Goal: Task Accomplishment & Management: Manage account settings

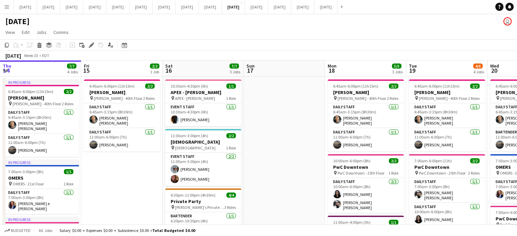
scroll to position [0, 248]
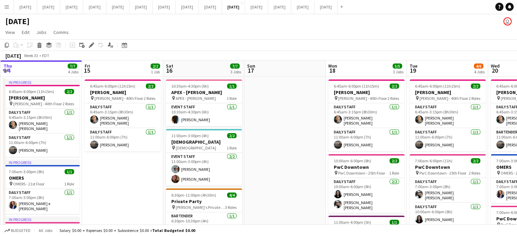
drag, startPoint x: 81, startPoint y: 147, endPoint x: 398, endPoint y: 141, distance: 318.0
click at [398, 141] on app-calendar-viewport "Tue 12 Wed 13 Thu 14 7/7 4 Jobs Fri 15 2/2 1 Job Sat 16 7/7 3 Jobs Sun 17 Mon 1…" at bounding box center [258, 217] width 517 height 314
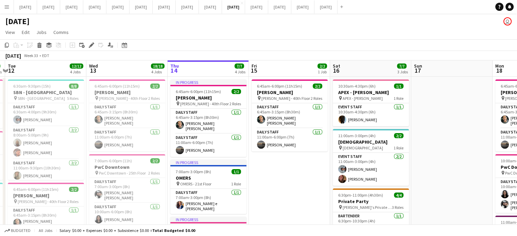
scroll to position [0, 157]
drag, startPoint x: 215, startPoint y: 169, endPoint x: 291, endPoint y: 168, distance: 75.4
click at [291, 168] on app-calendar-viewport "Sun 10 Mon 11 6/6 3 Jobs Tue 12 12/12 4 Jobs Wed 13 18/18 4 Jobs Thu 14 7/7 4 J…" at bounding box center [258, 225] width 517 height 330
click at [156, 112] on app-card-role "Daily Staff [DATE] 6:45am-3:15pm (8h30m) [PERSON_NAME] [PERSON_NAME]" at bounding box center [128, 115] width 76 height 25
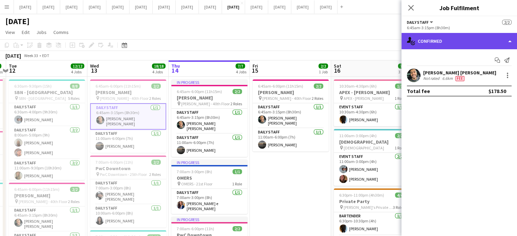
click at [465, 40] on div "single-neutral-actions-check-2 Confirmed" at bounding box center [459, 41] width 116 height 16
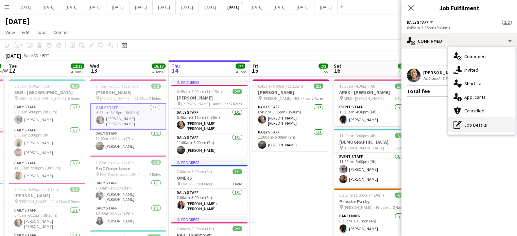
click at [481, 126] on div "pen-write Job Details" at bounding box center [481, 125] width 67 height 14
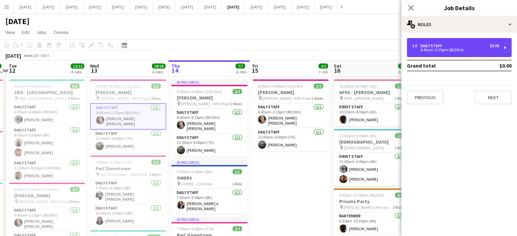
click at [437, 46] on div "Daily Staff" at bounding box center [432, 45] width 24 height 5
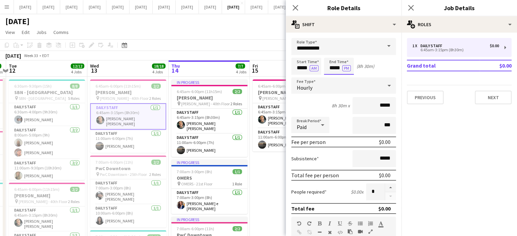
click at [334, 67] on body "Menu Boards Boards Boards All jobs Status Workforce Workforce My Workforce Recr…" at bounding box center [258, 201] width 517 height 402
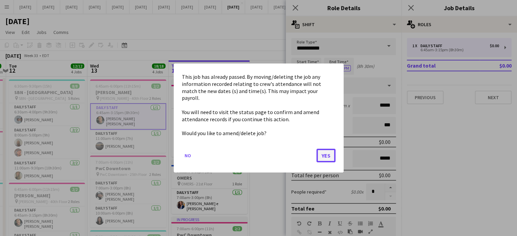
click at [329, 150] on button "Yes" at bounding box center [325, 156] width 19 height 14
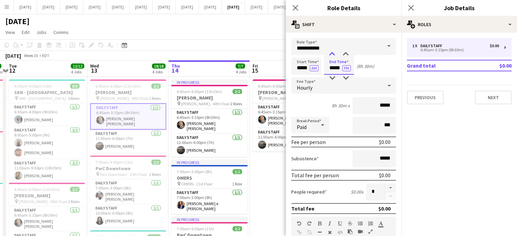
click at [331, 54] on div at bounding box center [332, 54] width 14 height 7
click at [332, 53] on div at bounding box center [332, 54] width 14 height 7
click at [332, 52] on div at bounding box center [332, 54] width 14 height 7
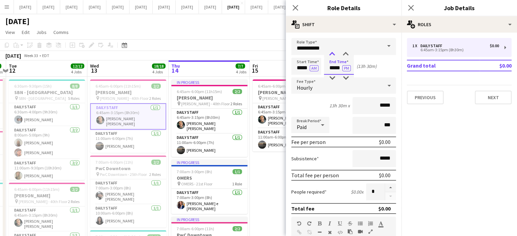
click at [332, 52] on div at bounding box center [332, 54] width 14 height 7
type input "*****"
click at [347, 54] on div at bounding box center [346, 54] width 14 height 7
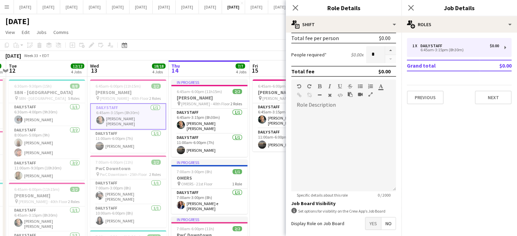
scroll to position [168, 0]
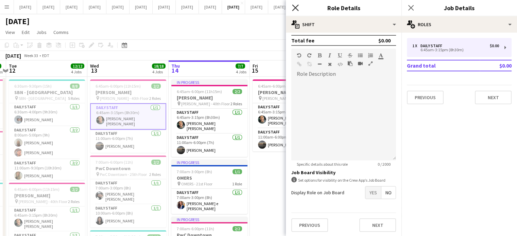
click at [295, 6] on icon "Close pop-in" at bounding box center [295, 7] width 6 height 6
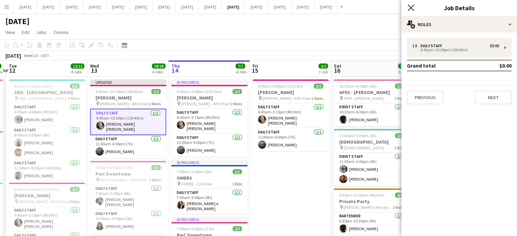
click at [414, 9] on icon "Close pop-in" at bounding box center [410, 7] width 6 height 6
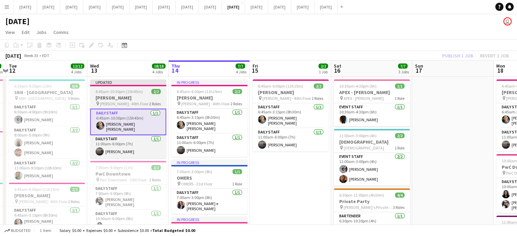
click at [152, 95] on h3 "[PERSON_NAME]" at bounding box center [128, 98] width 76 height 6
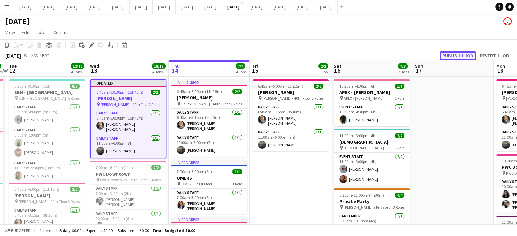
click at [455, 54] on button "Publish 1 job" at bounding box center [457, 55] width 36 height 9
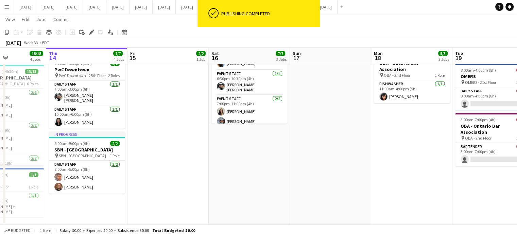
scroll to position [0, 284]
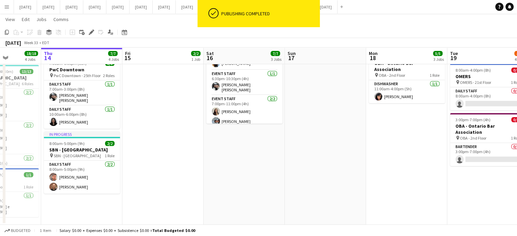
drag, startPoint x: 300, startPoint y: 152, endPoint x: 173, endPoint y: 162, distance: 127.4
click at [173, 162] on app-calendar-viewport "Sun 10 2/2 1 Job Mon 11 6/6 3 Jobs Tue 12 12/12 4 Jobs Wed 13 18/18 4 Jobs Thu …" at bounding box center [258, 43] width 517 height 363
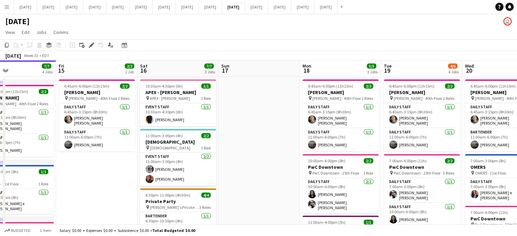
scroll to position [0, 194]
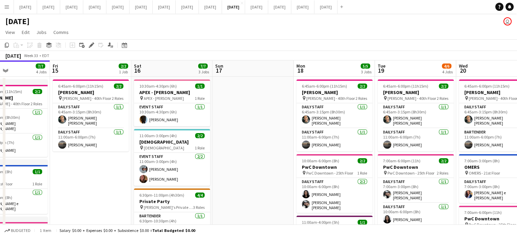
drag, startPoint x: 315, startPoint y: 163, endPoint x: 260, endPoint y: 166, distance: 55.5
click at [260, 166] on app-calendar-viewport "Tue 12 12/12 4 Jobs Wed 13 18/18 4 Jobs Thu 14 7/7 4 Jobs Fri 15 2/2 1 Job Sat …" at bounding box center [258, 225] width 517 height 330
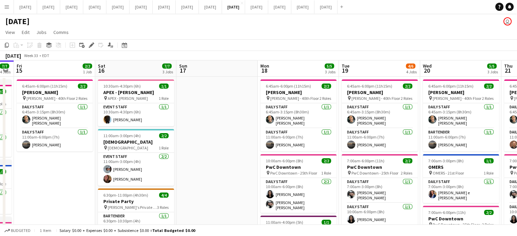
scroll to position [0, 235]
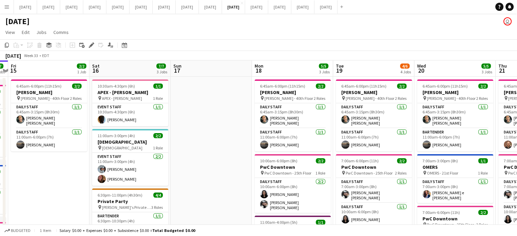
drag, startPoint x: 248, startPoint y: 114, endPoint x: 206, endPoint y: 103, distance: 43.1
click at [206, 104] on app-calendar-viewport "Tue 12 12/12 4 Jobs Wed 13 18/18 4 Jobs Thu 14 7/7 4 Jobs Fri 15 2/2 1 Job Sat …" at bounding box center [258, 225] width 517 height 330
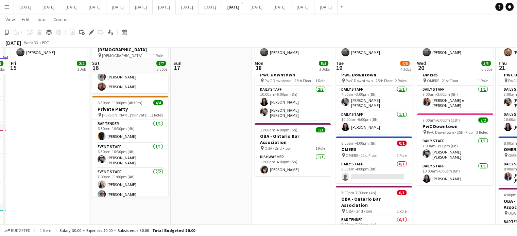
scroll to position [102, 0]
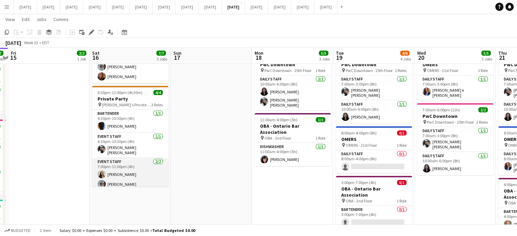
click at [148, 172] on app-card-role "Event Staff [DATE] 7:00pm-11:00pm (4h) [PERSON_NAME] [PERSON_NAME]" at bounding box center [130, 174] width 76 height 33
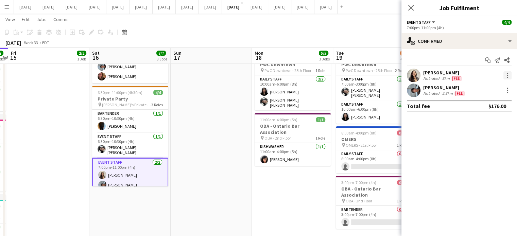
click at [507, 77] on div at bounding box center [507, 77] width 1 height 1
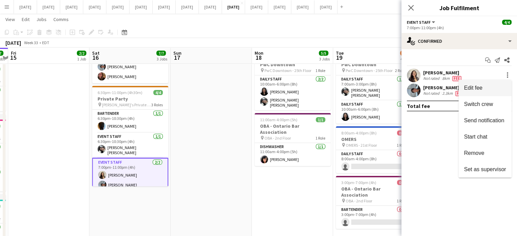
click at [485, 91] on button "Edit fee" at bounding box center [484, 88] width 53 height 16
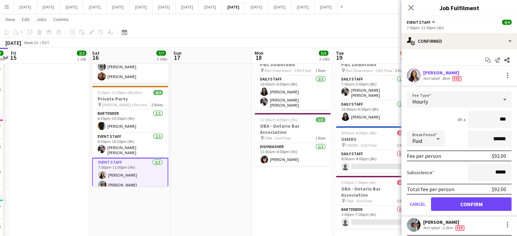
type input "**"
type input "******"
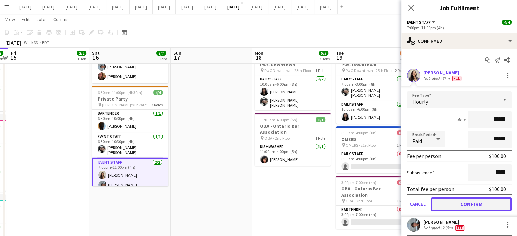
click at [476, 201] on button "Confirm" at bounding box center [471, 204] width 81 height 14
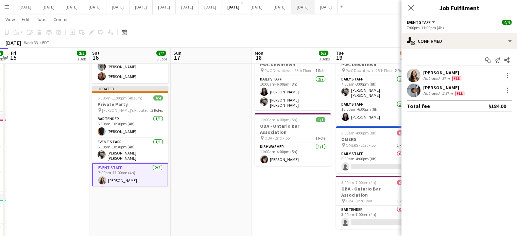
click at [408, 8] on icon "Close pop-in" at bounding box center [410, 7] width 5 height 5
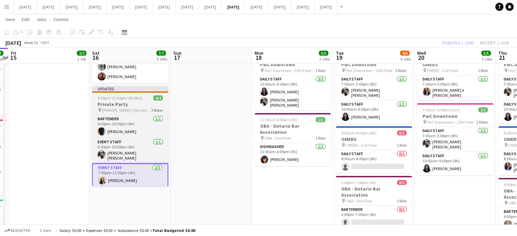
click at [124, 95] on span "6:30pm-11:00pm (4h30m)" at bounding box center [119, 97] width 45 height 5
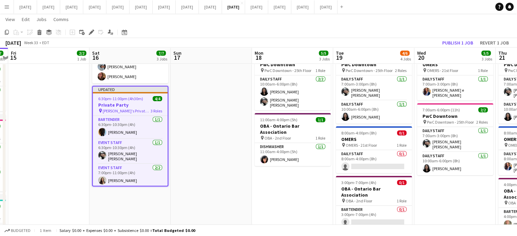
scroll to position [0, 235]
click at [455, 41] on button "Publish 1 job" at bounding box center [457, 42] width 36 height 9
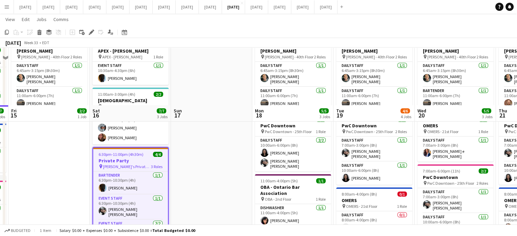
scroll to position [0, 0]
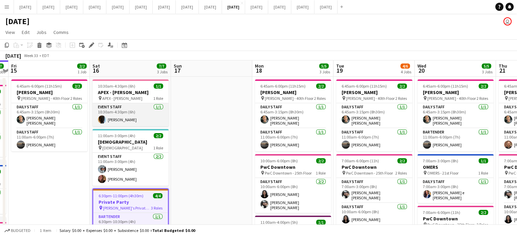
click at [151, 116] on app-card-role "Event Staff [DATE] 10:30am-4:30pm (6h) [PERSON_NAME]" at bounding box center [130, 114] width 76 height 23
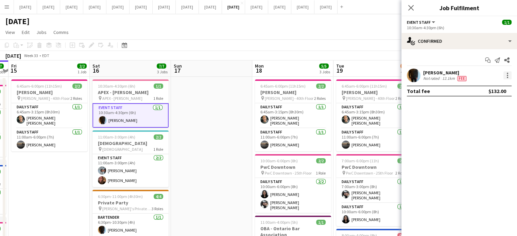
click at [509, 76] on div at bounding box center [507, 75] width 8 height 8
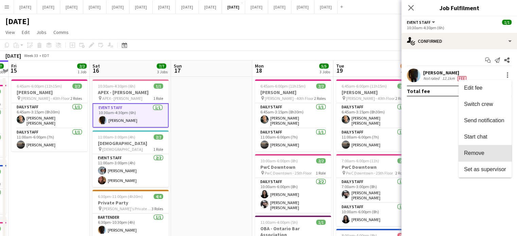
click at [495, 156] on span "Remove" at bounding box center [485, 153] width 42 height 6
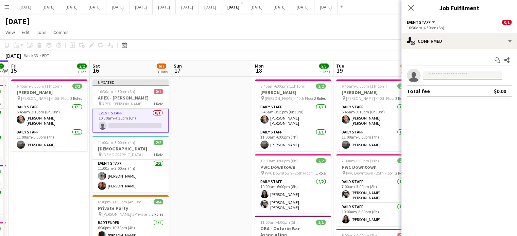
click at [455, 74] on input at bounding box center [462, 75] width 79 height 8
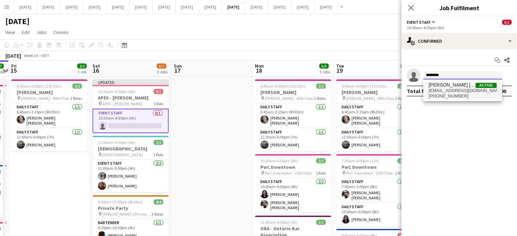
type input "********"
click at [462, 87] on span "[PERSON_NAME] [PERSON_NAME]" at bounding box center [451, 85] width 47 height 6
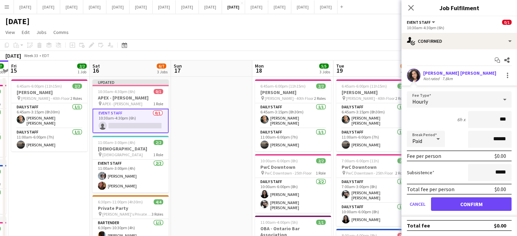
type input "**"
type input "******"
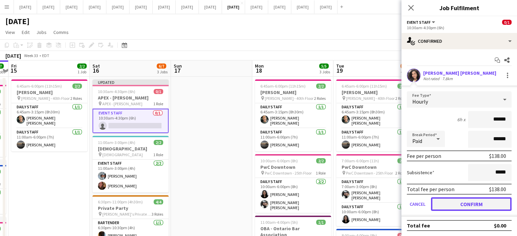
click at [474, 203] on button "Confirm" at bounding box center [471, 204] width 81 height 14
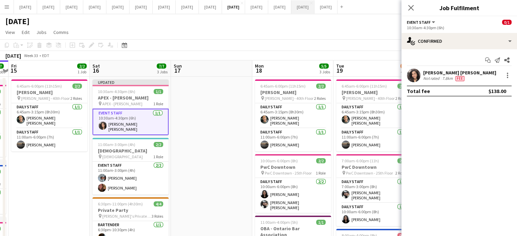
click at [412, 6] on icon at bounding box center [410, 7] width 5 height 5
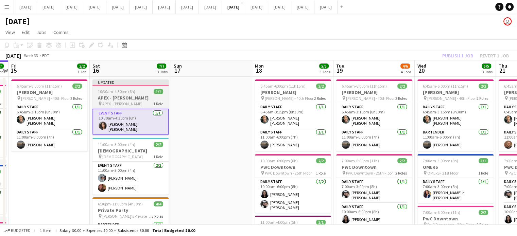
click at [143, 88] on app-job-card "Updated 10:30am-4:30pm (6h) 1/1 APEX - [PERSON_NAME] Emeth pin APEX - [PERSON_N…" at bounding box center [130, 107] width 76 height 56
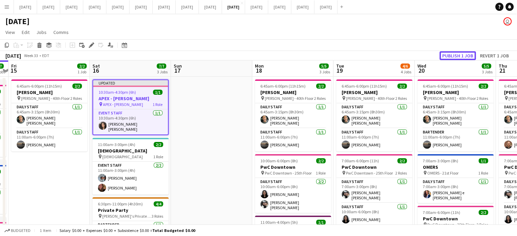
click at [464, 57] on button "Publish 1 job" at bounding box center [457, 55] width 36 height 9
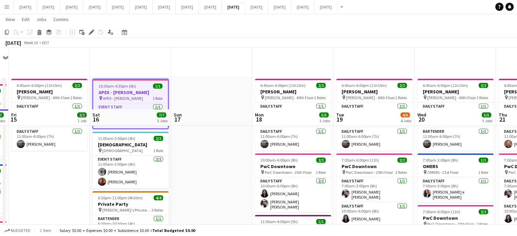
scroll to position [102, 0]
